Goal: Check status: Check status

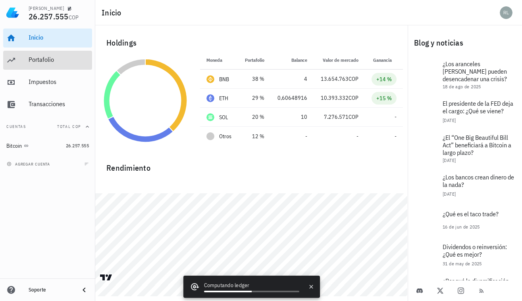
click at [45, 61] on div "Portafolio" at bounding box center [59, 60] width 60 height 8
